Goal: Transaction & Acquisition: Purchase product/service

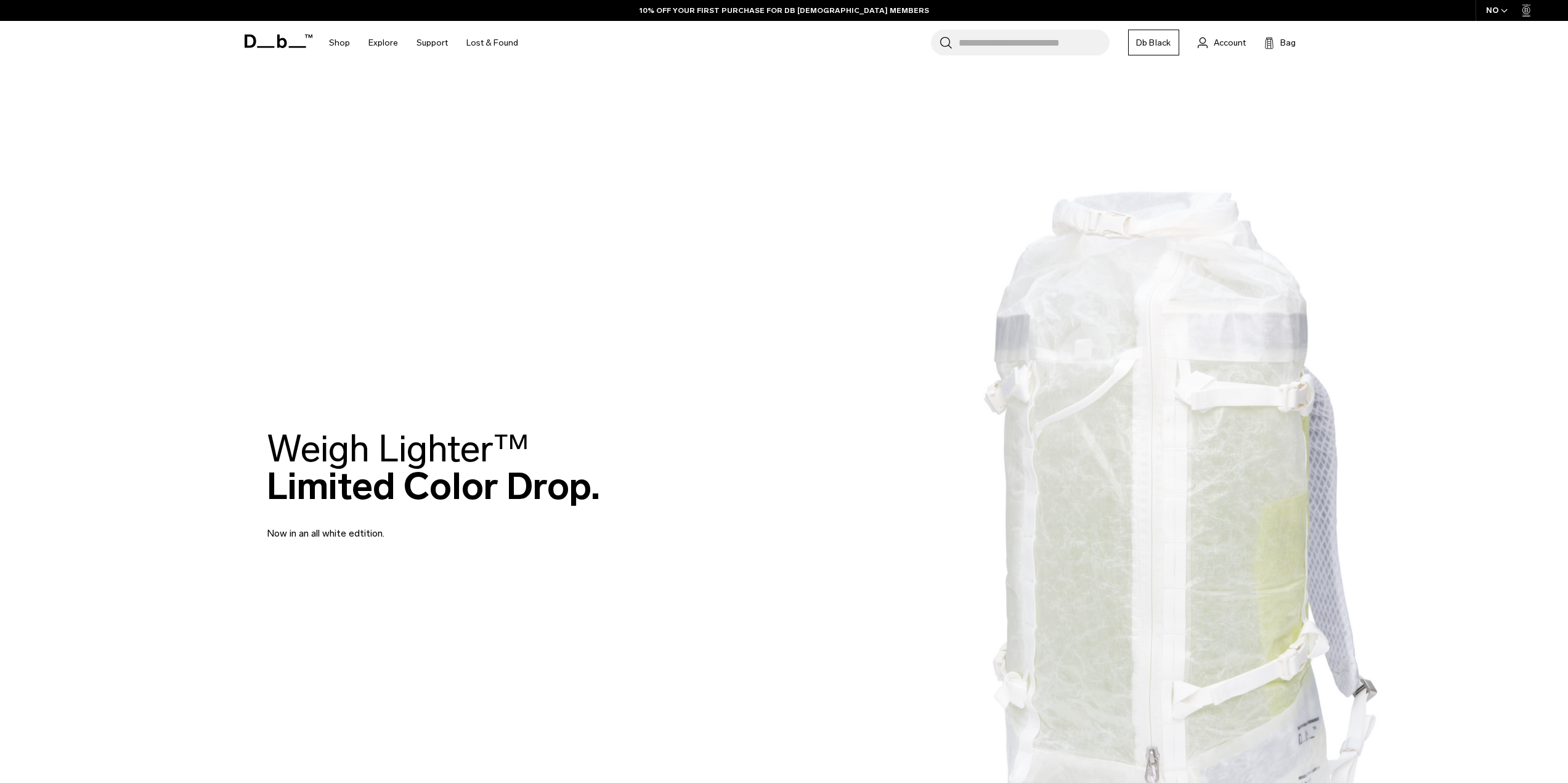
click at [1502, 7] on span "button" at bounding box center [1504, 10] width 7 height 10
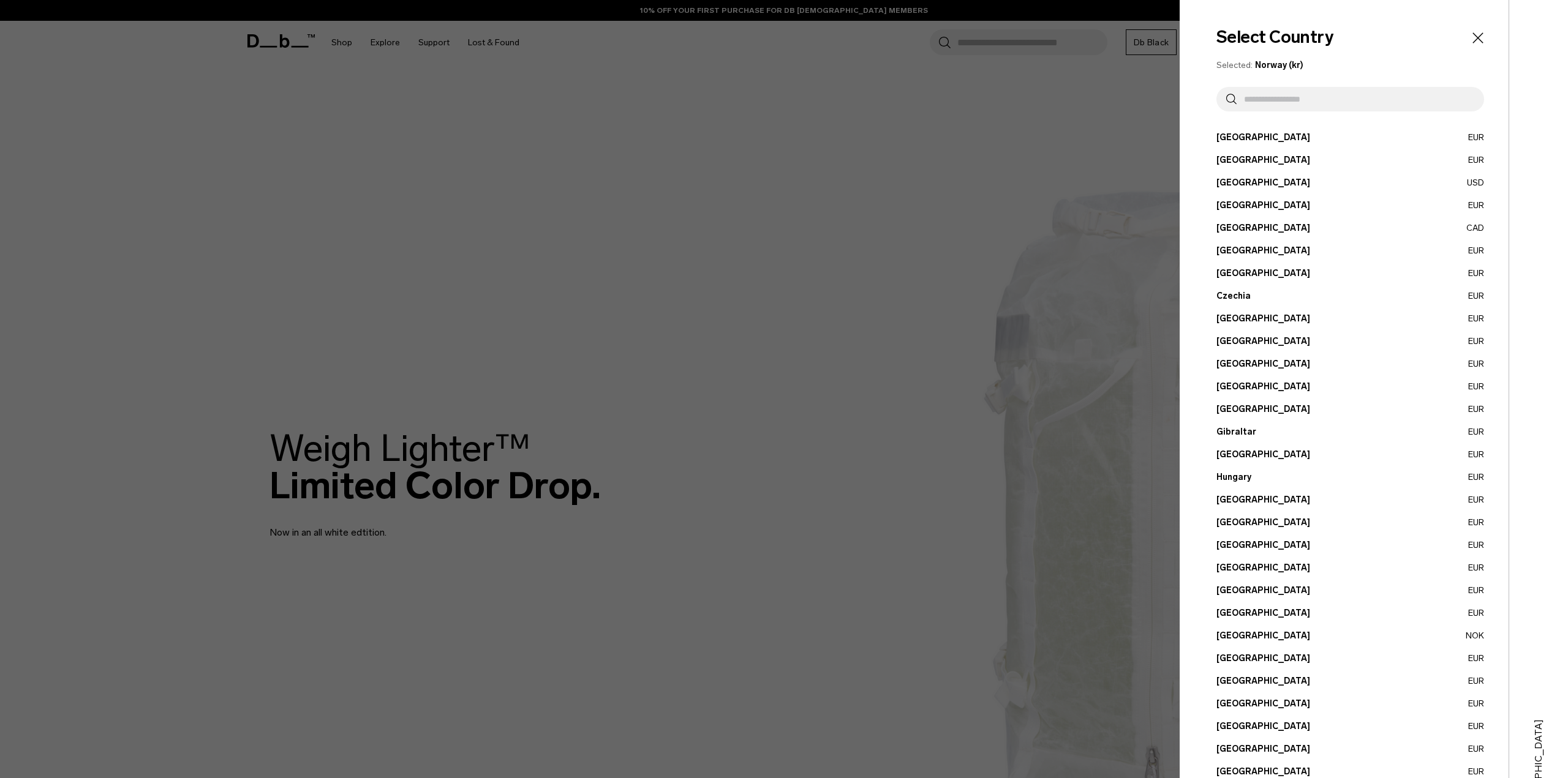
click at [1278, 109] on input "text" at bounding box center [1355, 99] width 238 height 24
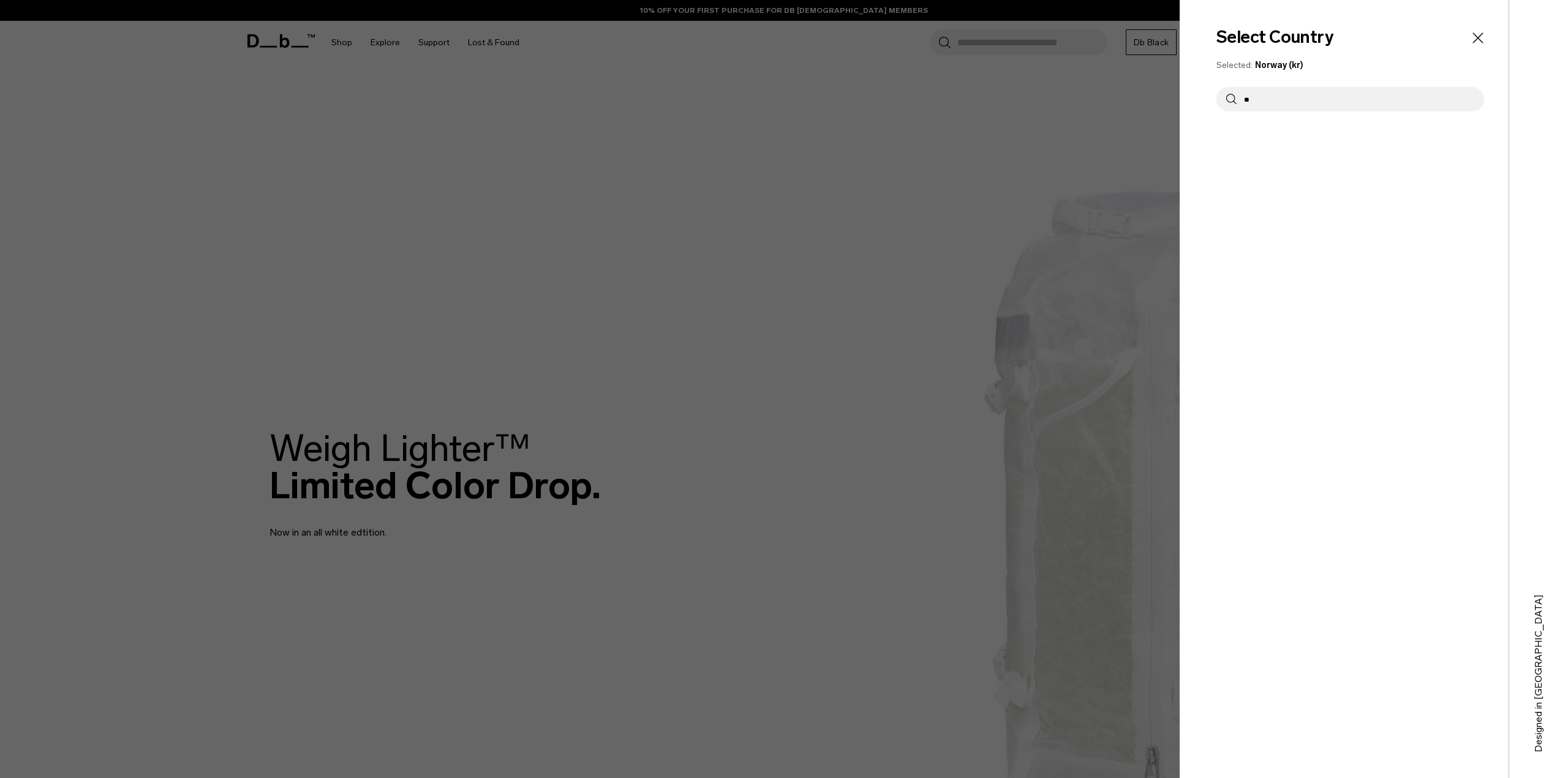
type input "*"
type input "*****"
click at [1307, 135] on button "[GEOGRAPHIC_DATA] EUR" at bounding box center [1350, 137] width 268 height 13
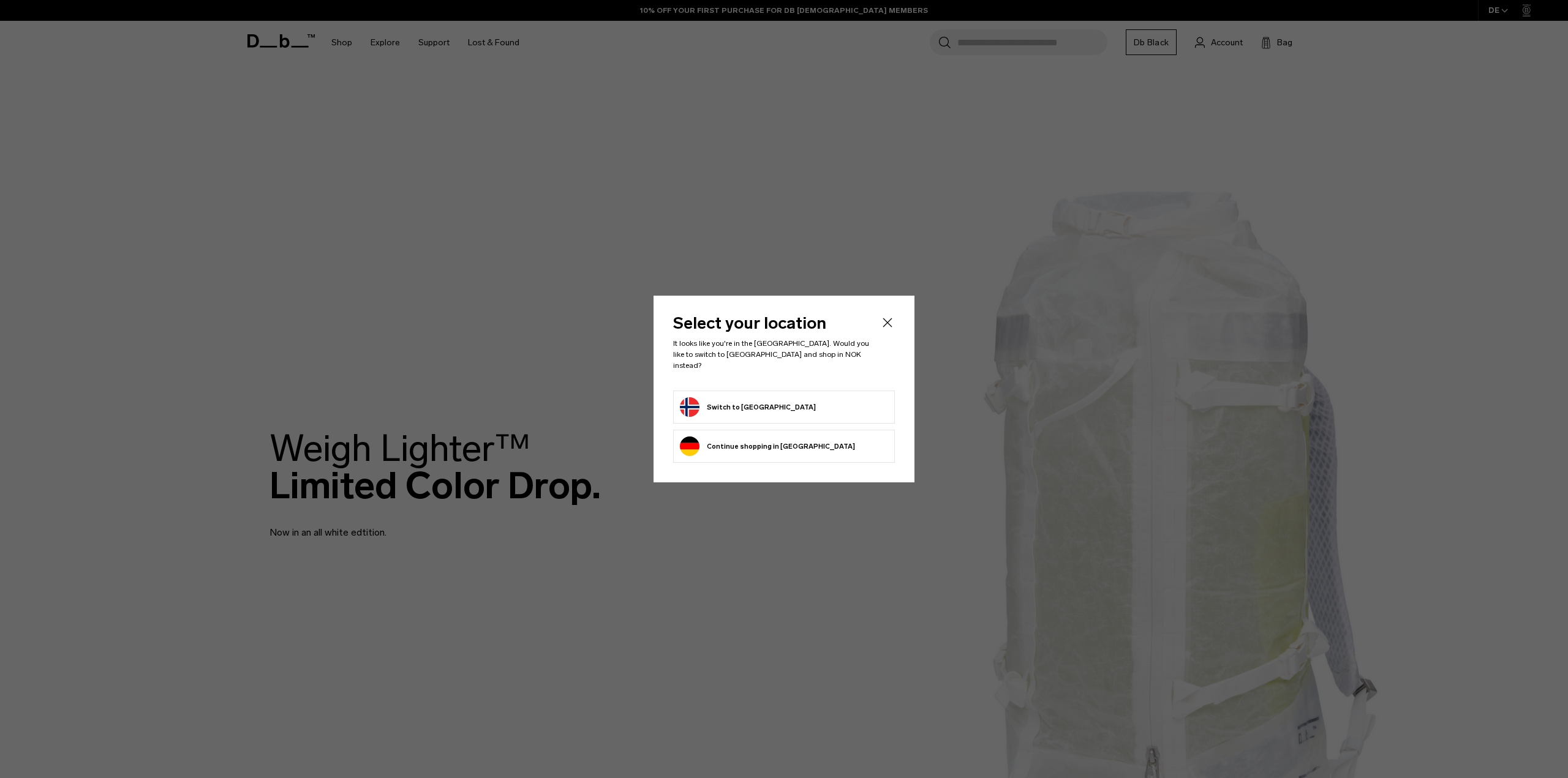
click at [768, 442] on button "Continue browsing Germany store Continue shopping in Germany" at bounding box center [767, 446] width 175 height 20
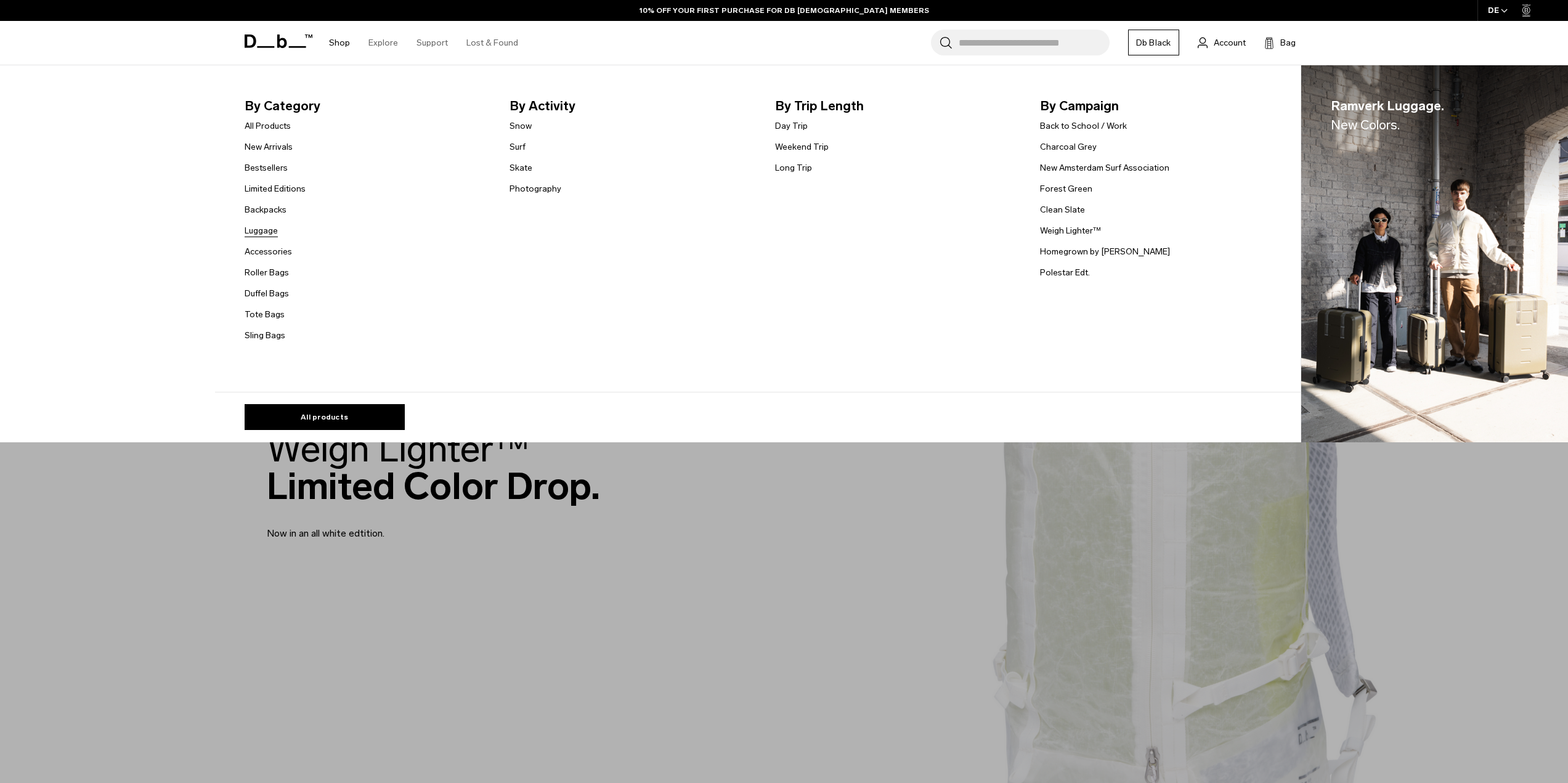
click at [278, 230] on link "Luggage" at bounding box center [261, 230] width 33 height 13
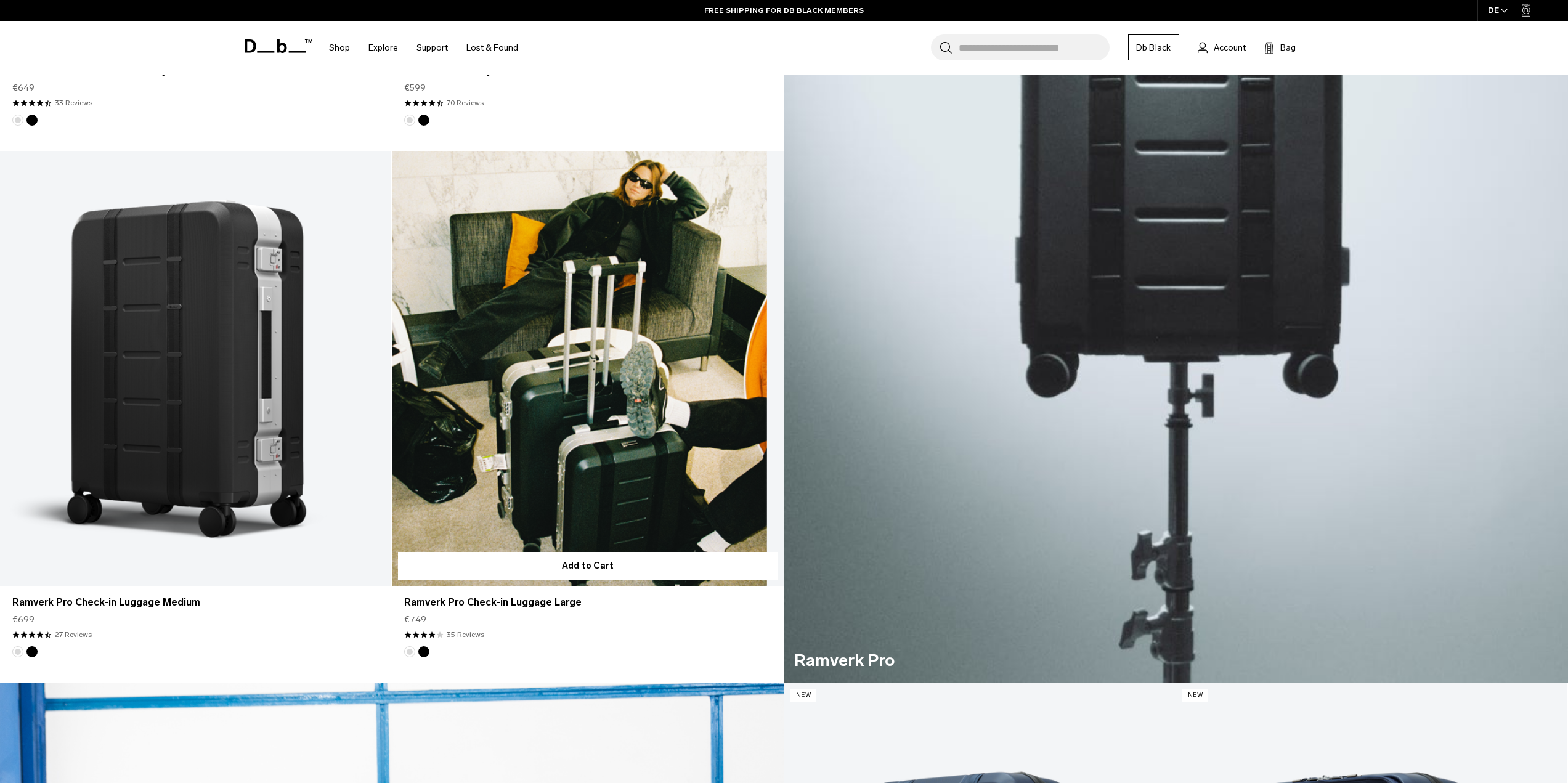
scroll to position [819, 0]
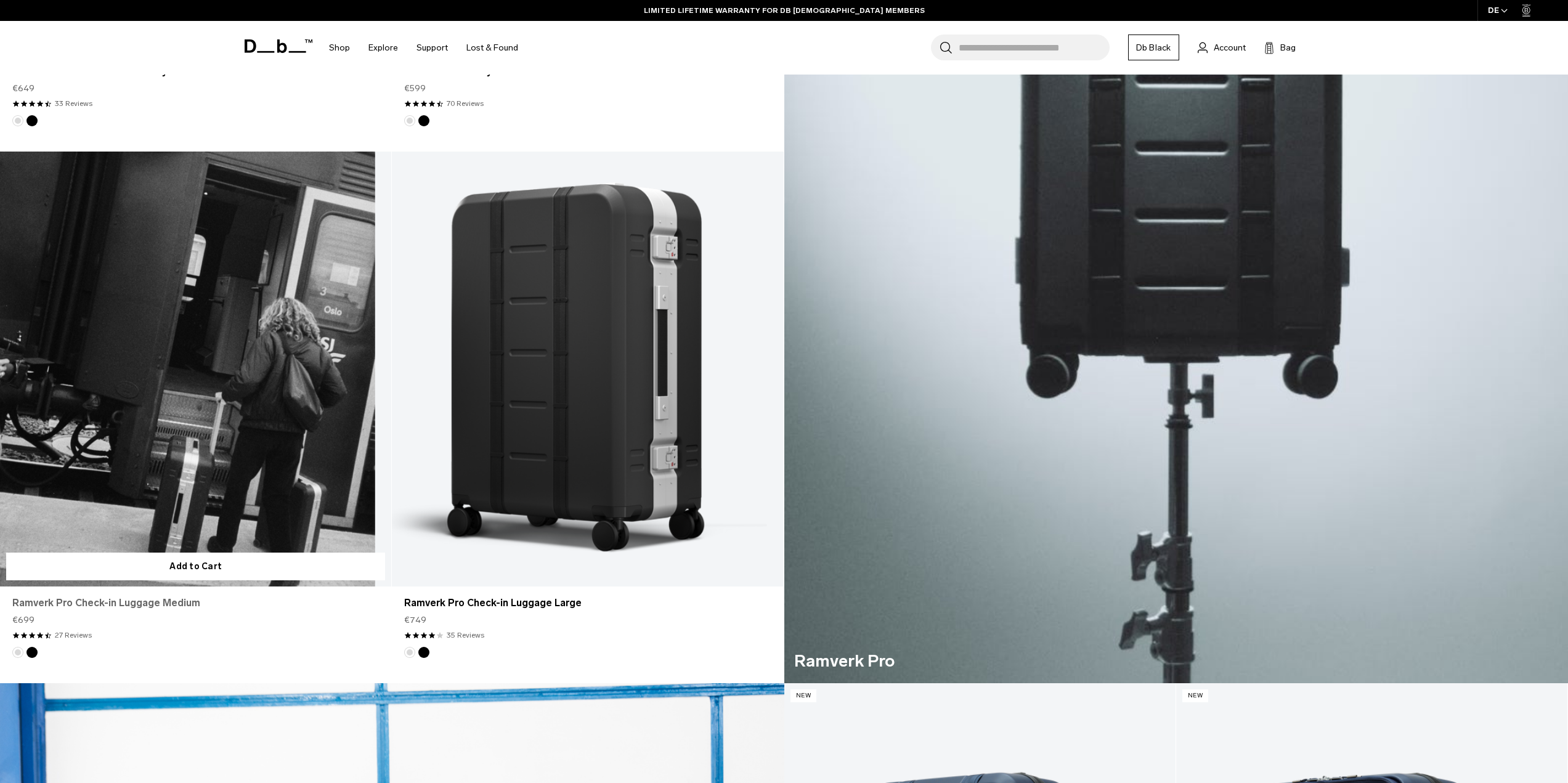
click at [138, 599] on link "Ramverk Pro Check-in Luggage Medium" at bounding box center [195, 603] width 366 height 15
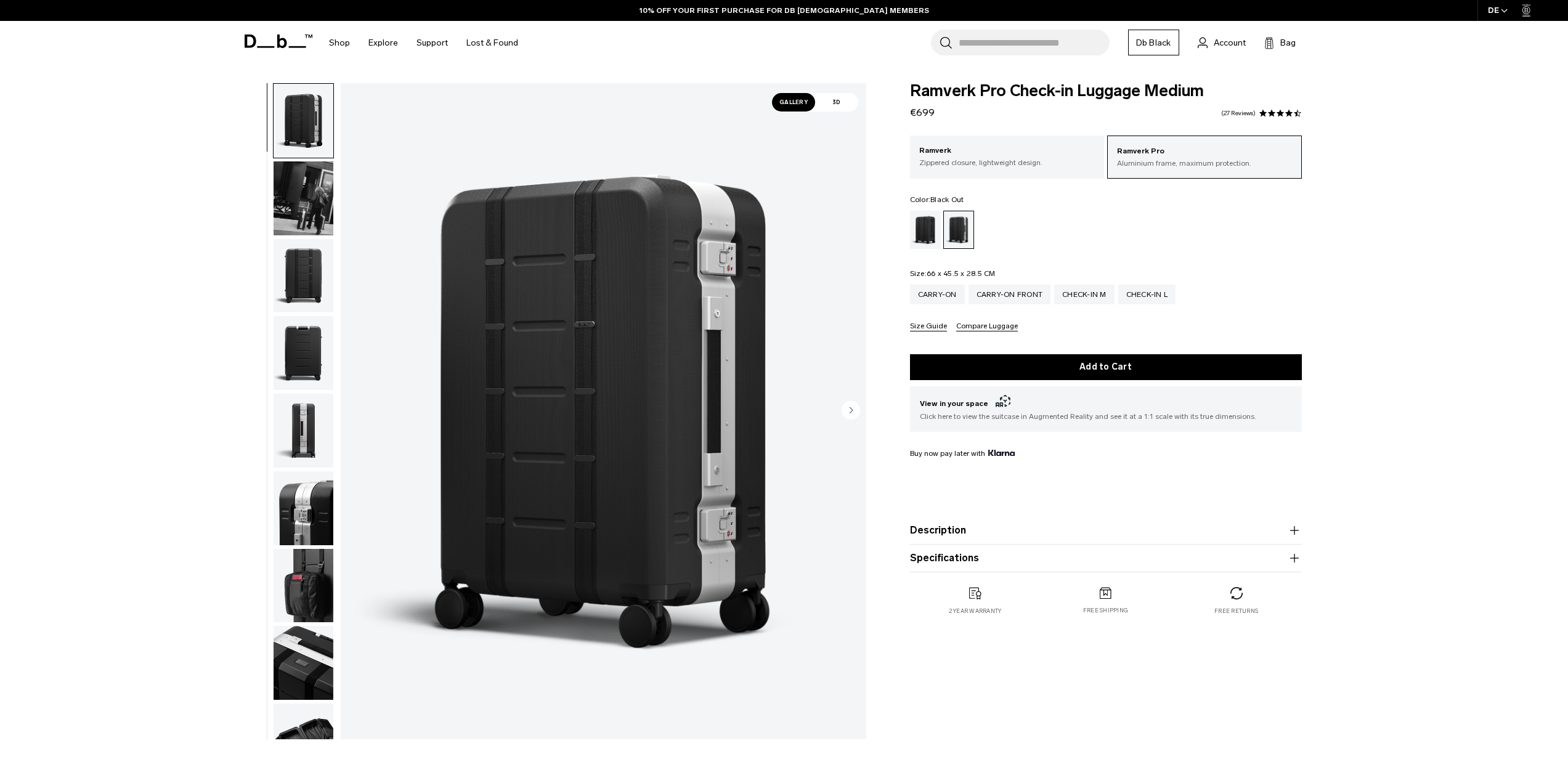
click at [928, 234] on div "Black Out" at bounding box center [926, 230] width 31 height 38
